Goal: Navigation & Orientation: Find specific page/section

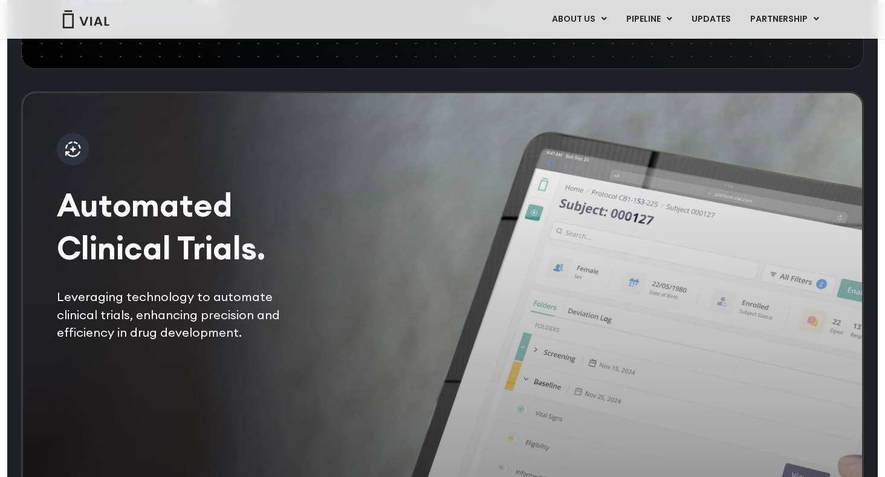
scroll to position [2256, 0]
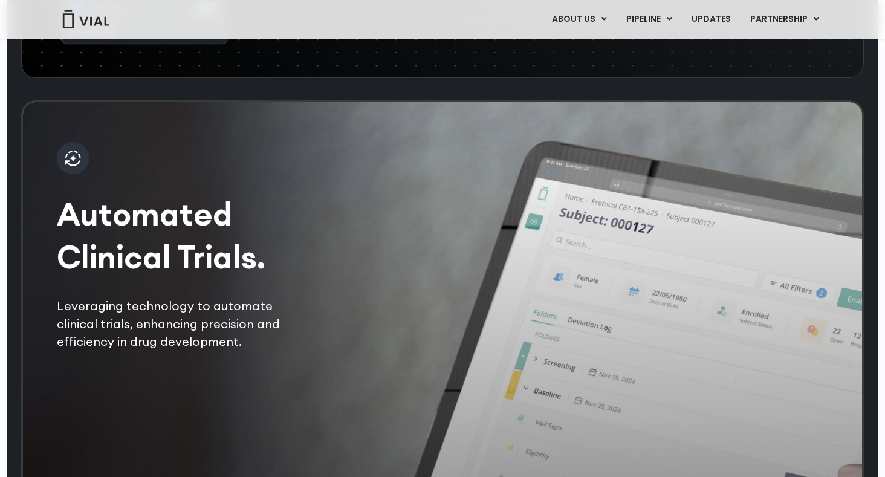
click at [170, 279] on h2 "Automated Clinical Trials." at bounding box center [183, 236] width 253 height 86
click at [69, 175] on img at bounding box center [73, 158] width 33 height 33
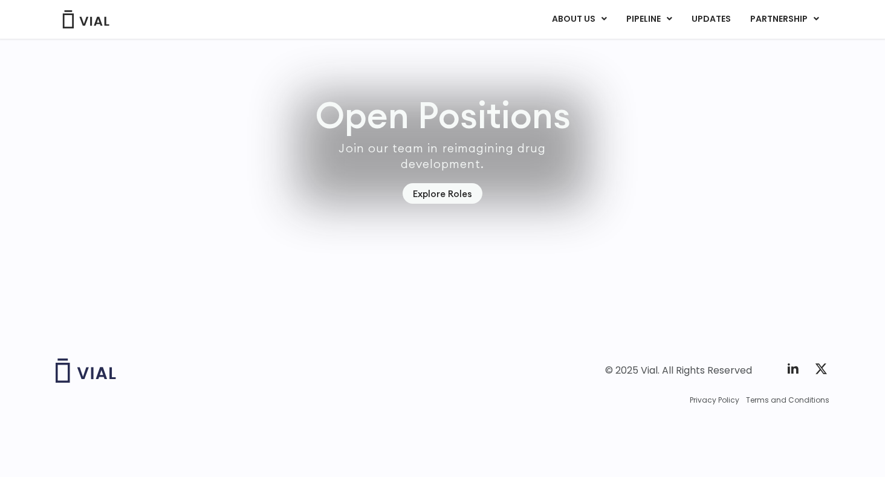
scroll to position [3425, 0]
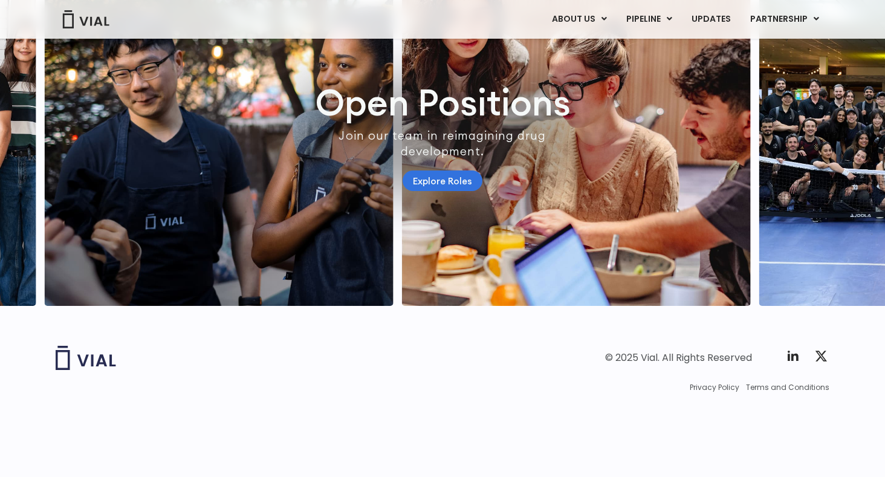
click at [441, 192] on link "Explore Roles" at bounding box center [442, 180] width 80 height 21
